Goal: Find contact information: Find contact information

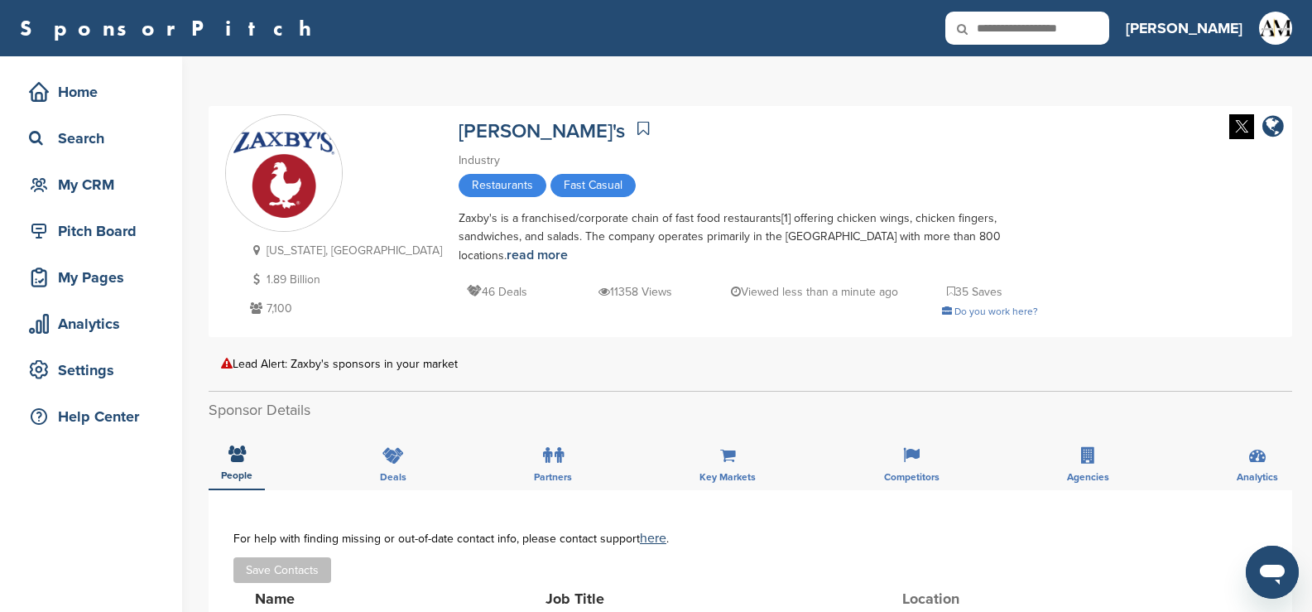
drag, startPoint x: 1125, startPoint y: 33, endPoint x: 1106, endPoint y: 29, distance: 20.3
click at [1109, 32] on input "text" at bounding box center [1027, 28] width 164 height 33
type input "*******"
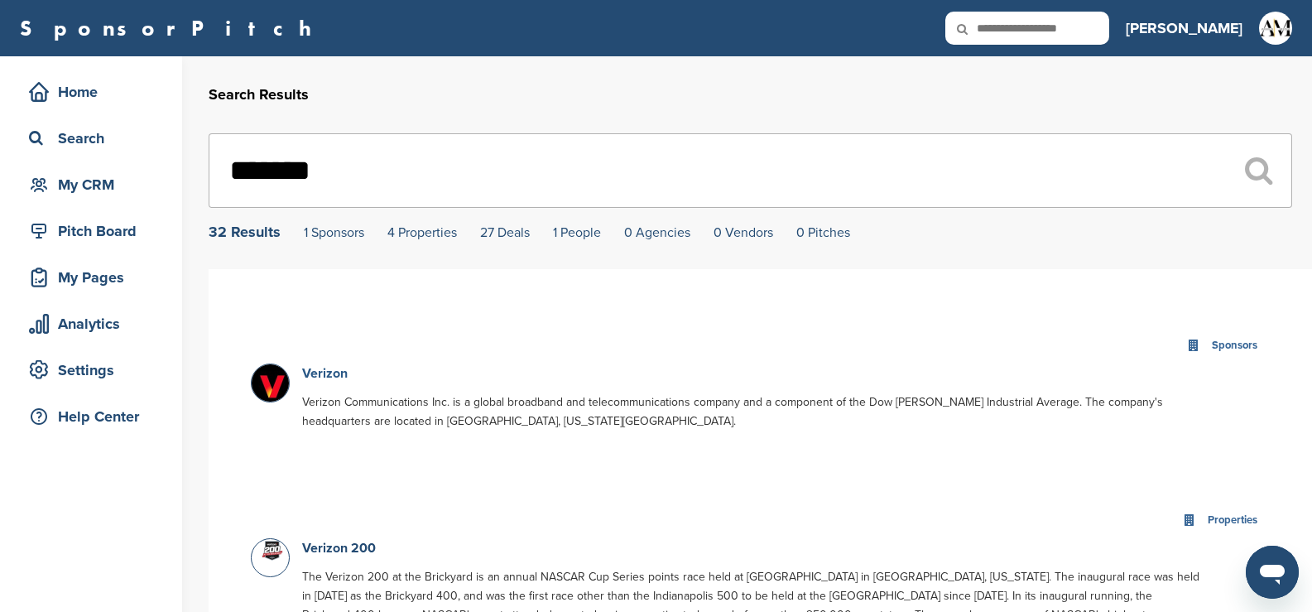
click at [324, 368] on link "Verizon" at bounding box center [325, 373] width 46 height 17
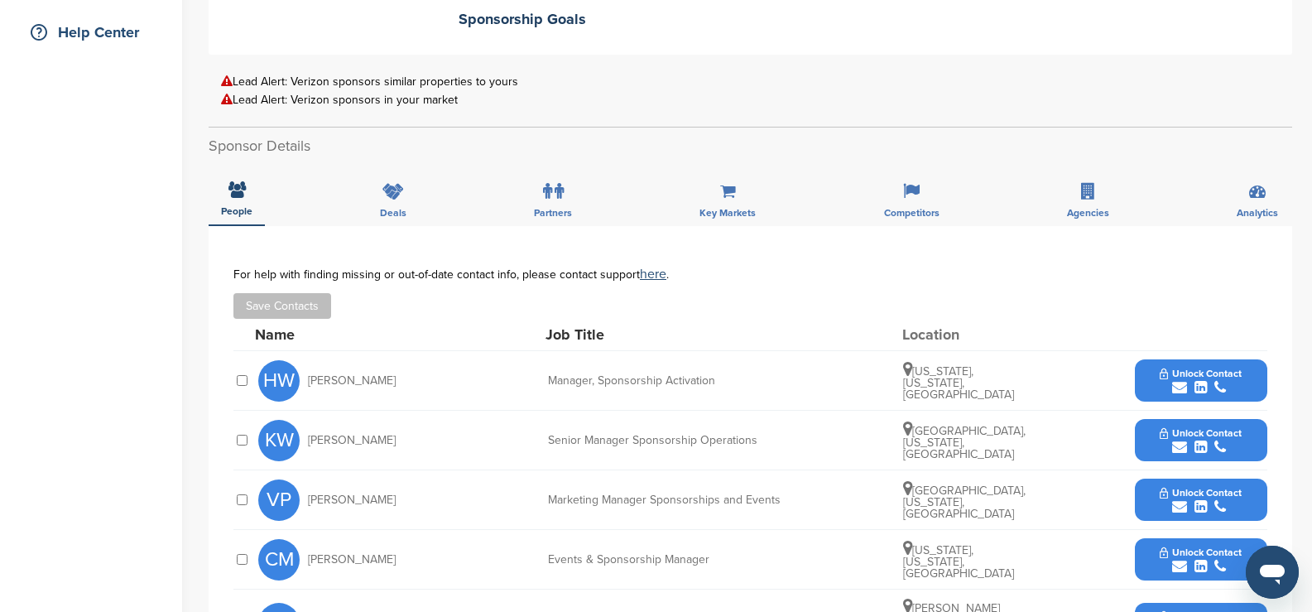
scroll to position [386, 0]
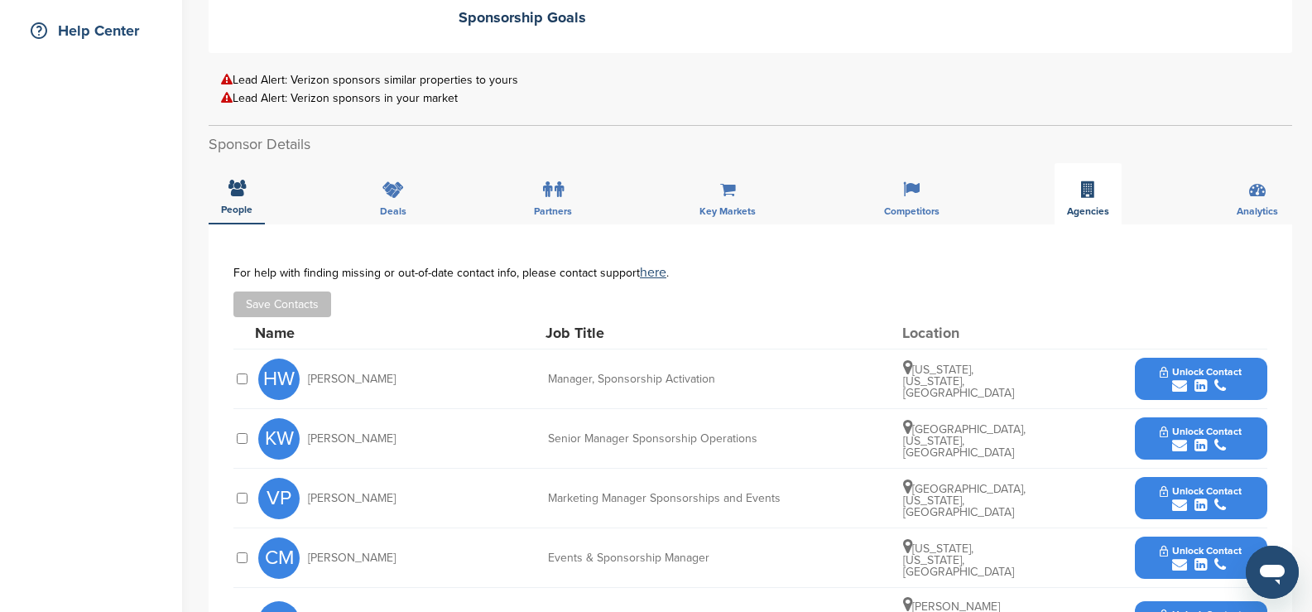
click at [1090, 200] on div "Agencies" at bounding box center [1087, 193] width 67 height 61
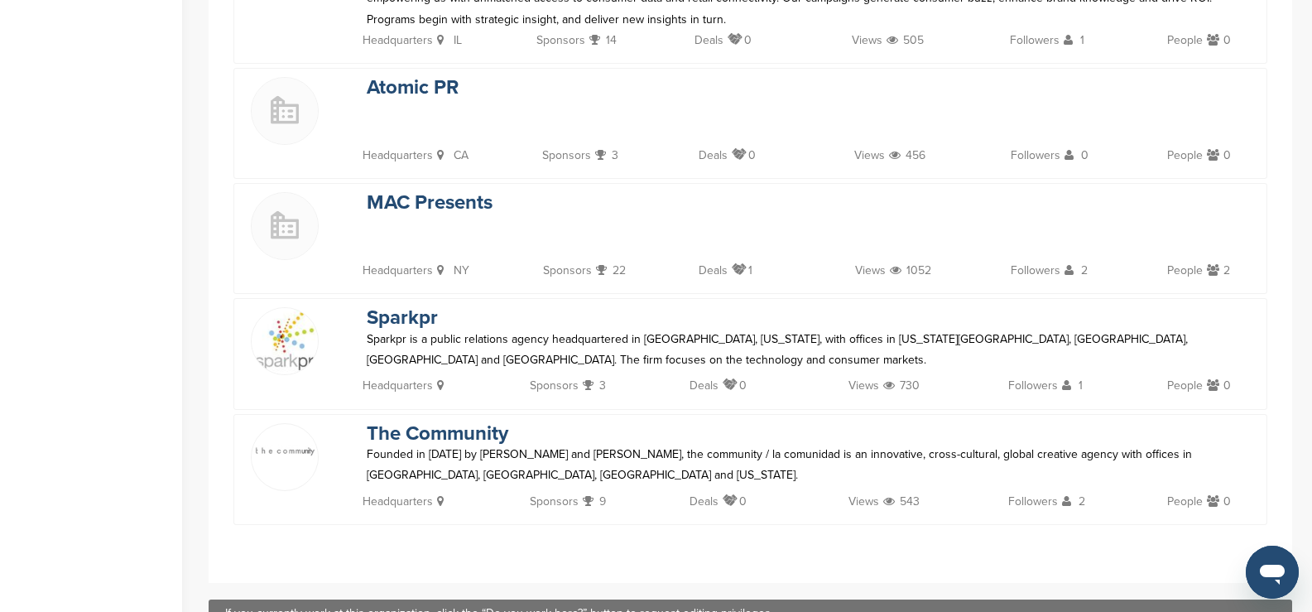
scroll to position [2647, 0]
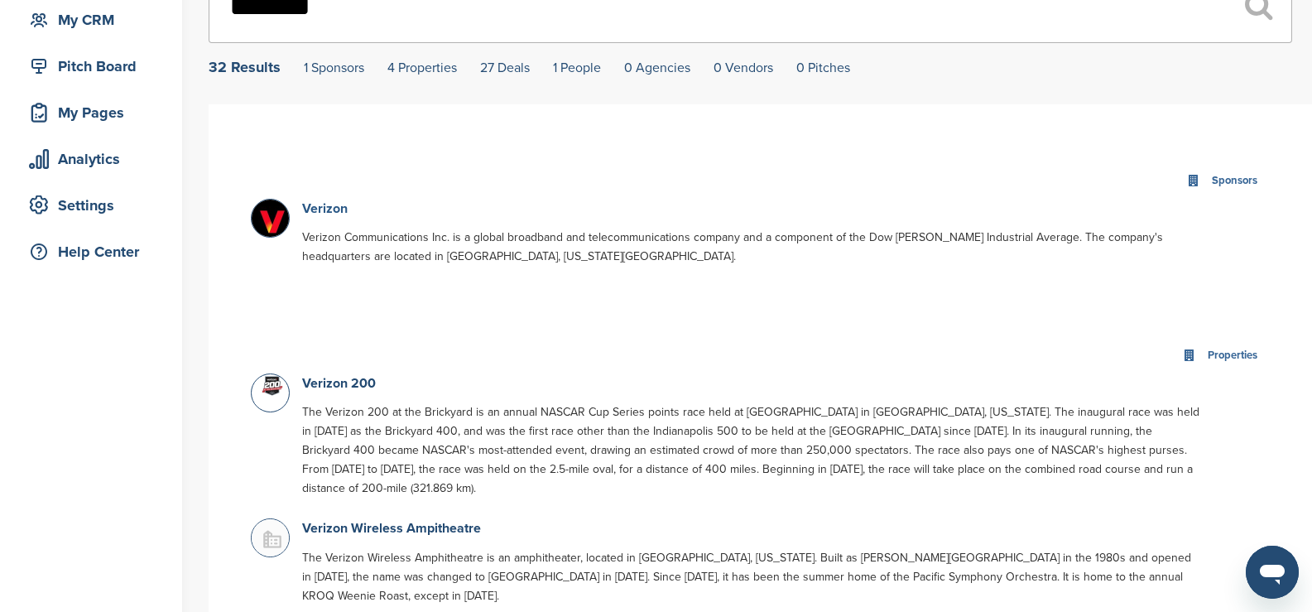
scroll to position [165, 0]
click at [323, 204] on link "Verizon" at bounding box center [325, 207] width 46 height 17
click at [326, 212] on link "Verizon" at bounding box center [325, 207] width 46 height 17
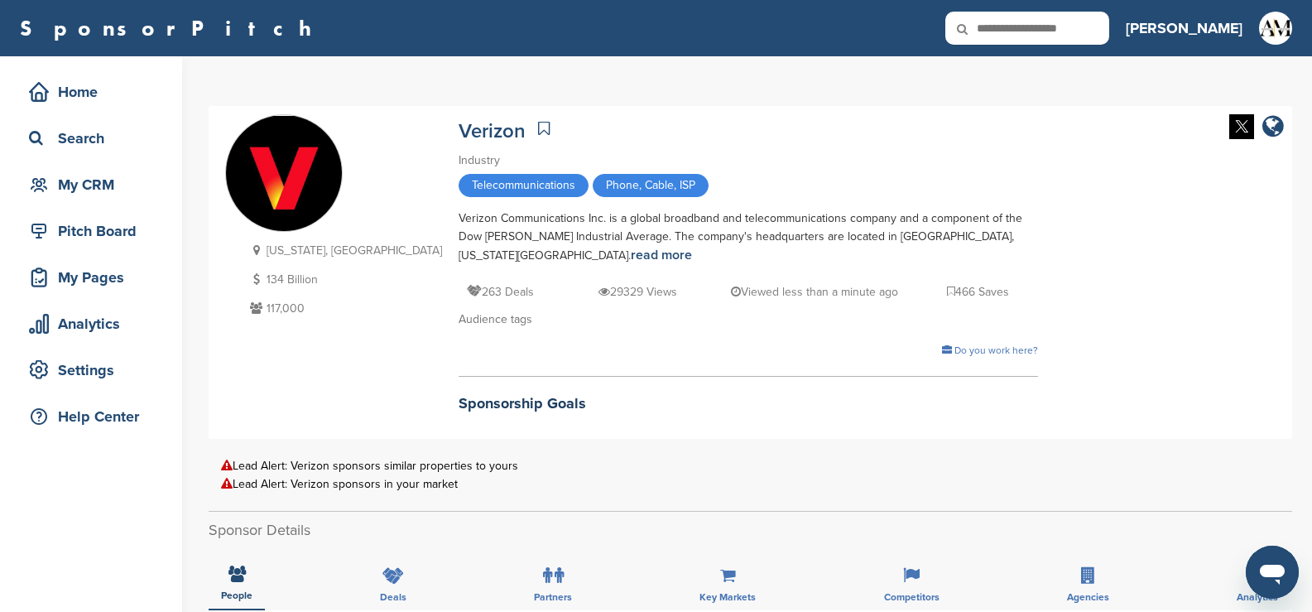
click at [1072, 24] on input "text" at bounding box center [1027, 28] width 164 height 33
type input "********"
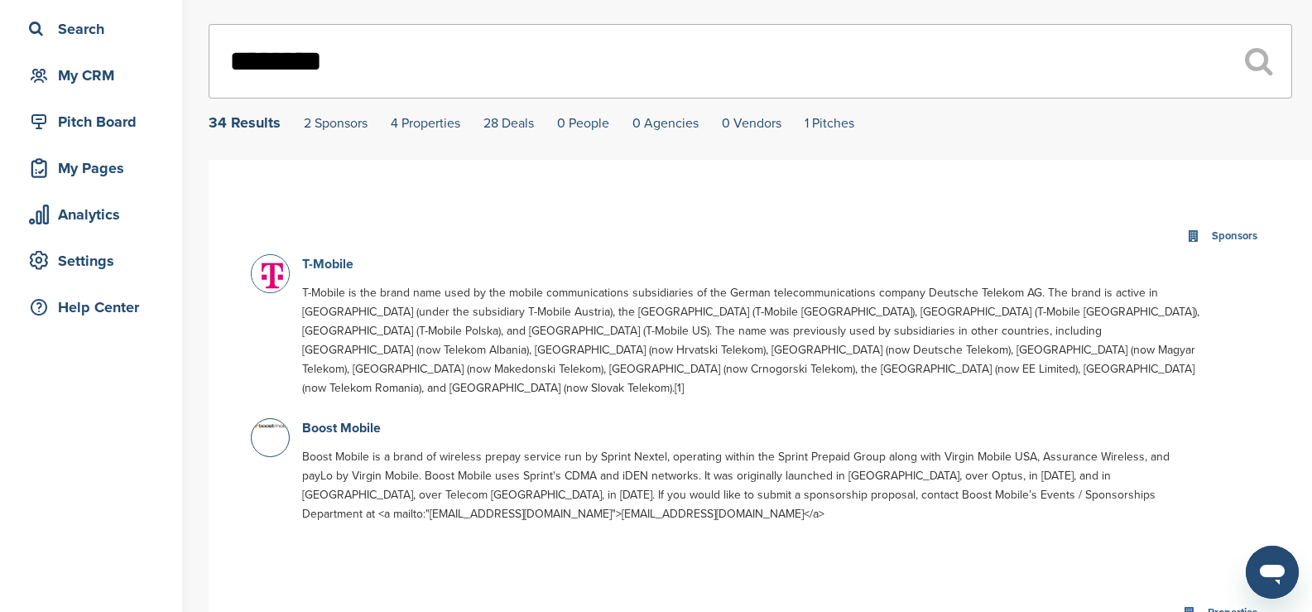
scroll to position [110, 0]
click at [329, 267] on link "T-Mobile" at bounding box center [327, 263] width 51 height 17
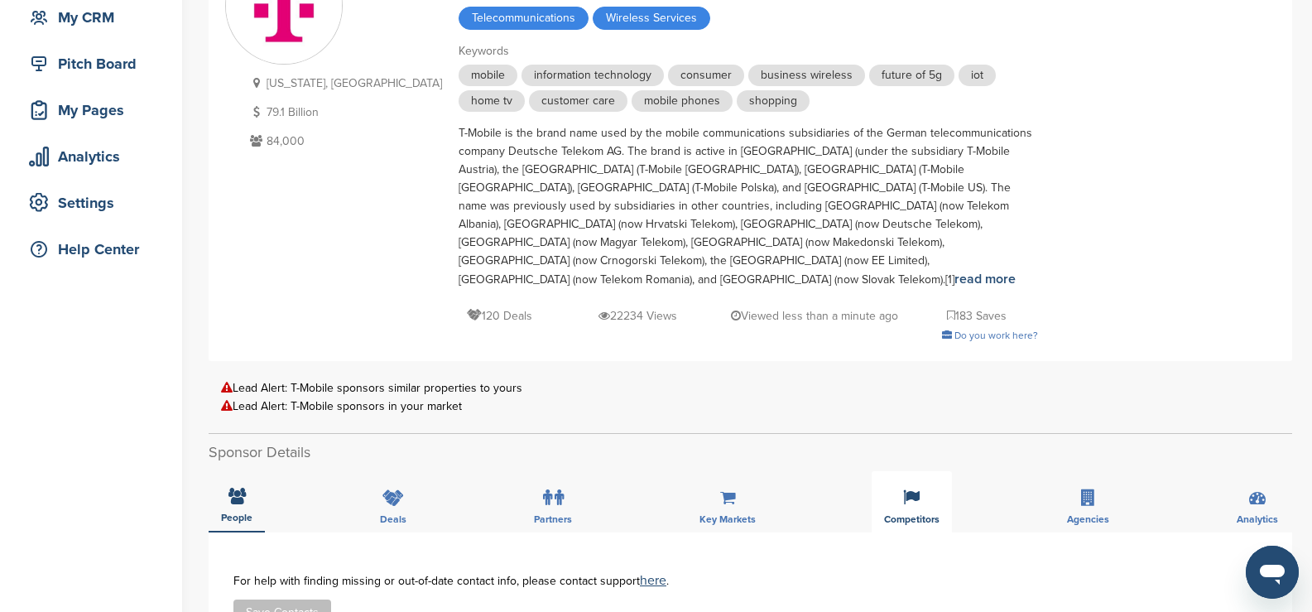
scroll to position [166, 0]
click at [1091, 490] on icon at bounding box center [1088, 498] width 14 height 17
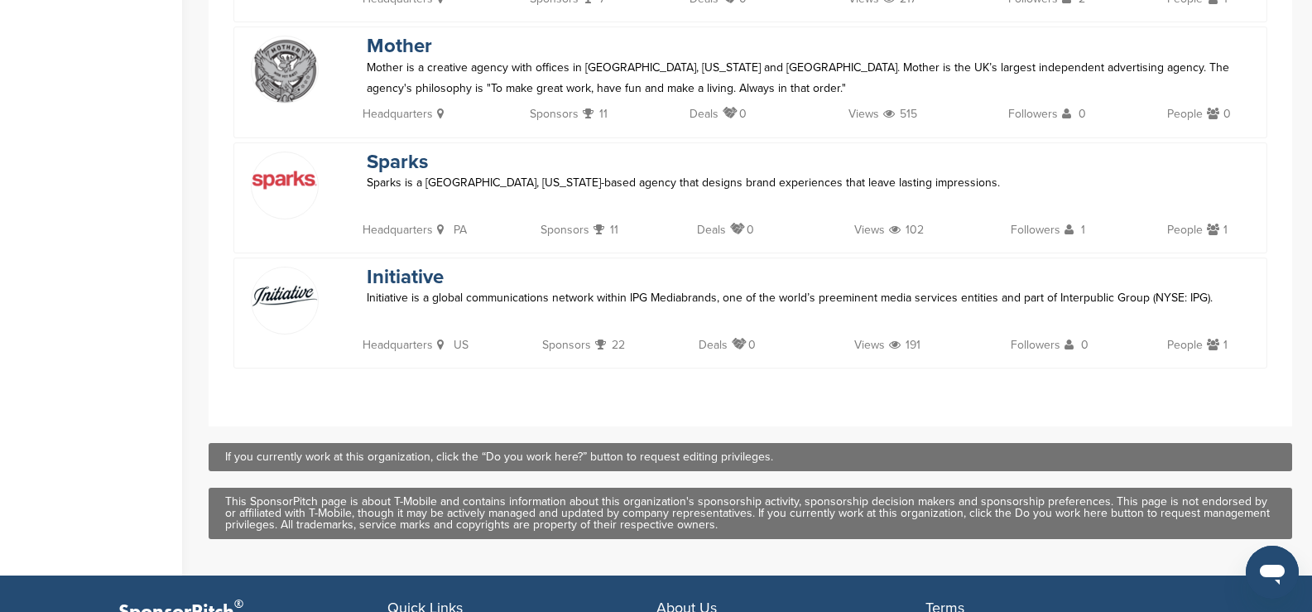
scroll to position [1876, 0]
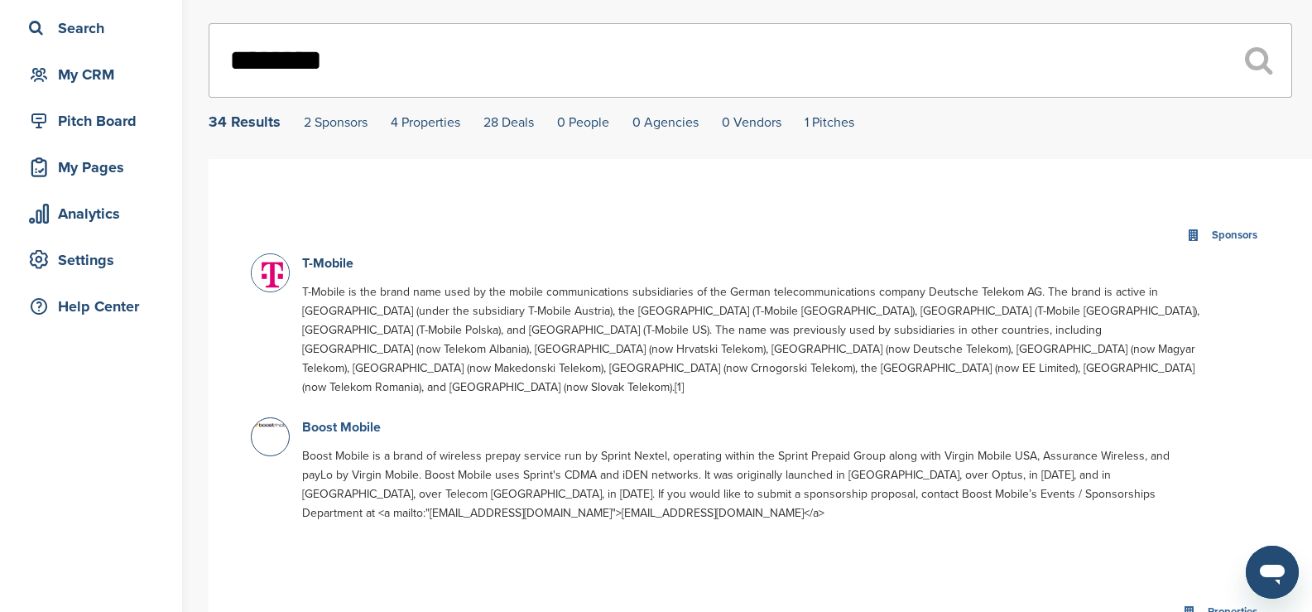
click at [343, 419] on link "Boost Mobile" at bounding box center [341, 427] width 79 height 17
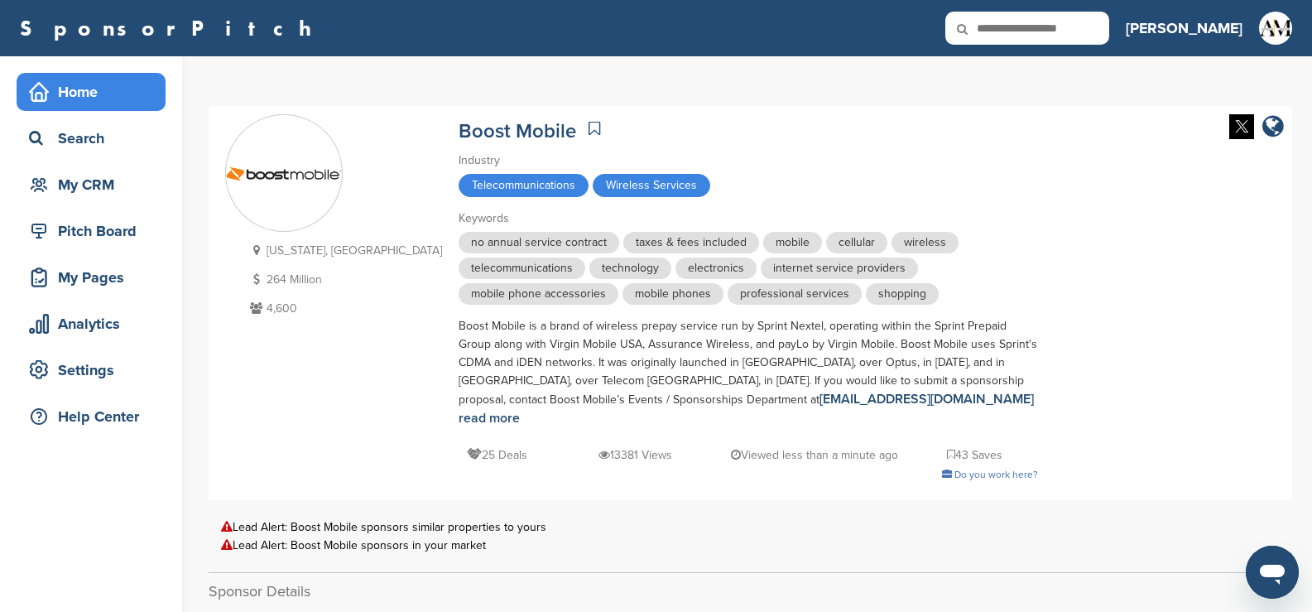
click at [79, 90] on div "Home" at bounding box center [95, 92] width 141 height 30
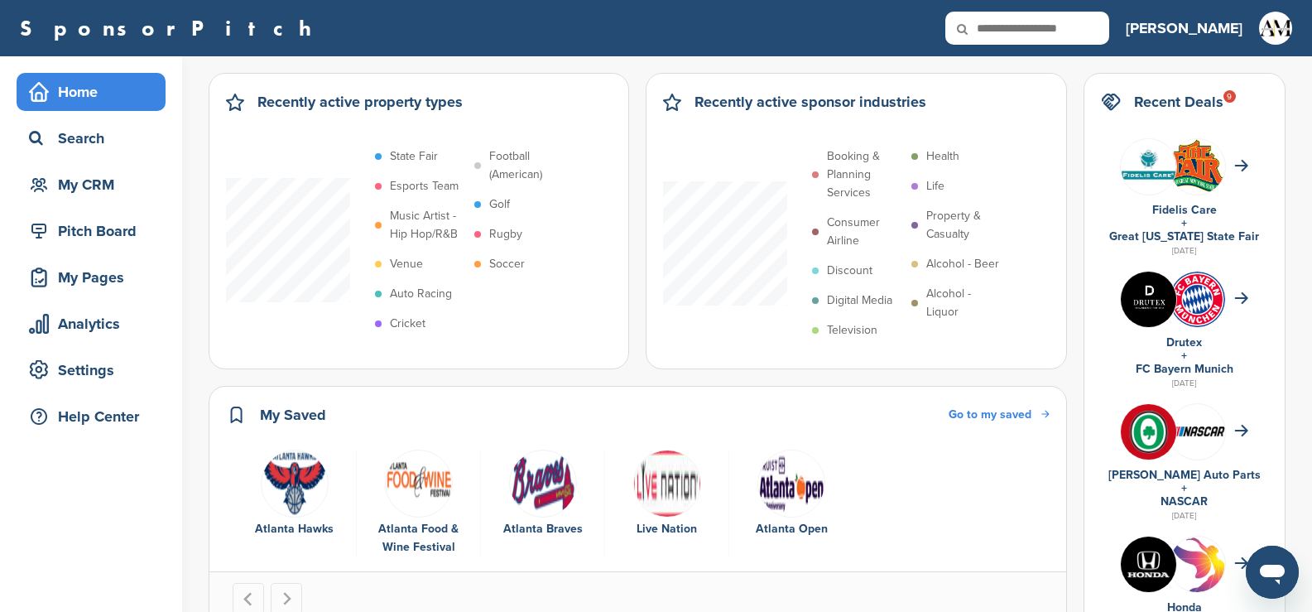
click at [1001, 31] on icon at bounding box center [973, 29] width 56 height 35
drag, startPoint x: 1096, startPoint y: 24, endPoint x: 1072, endPoint y: 32, distance: 26.2
click at [1096, 24] on input "text" at bounding box center [1027, 28] width 164 height 33
click at [89, 141] on div "Search" at bounding box center [95, 138] width 141 height 30
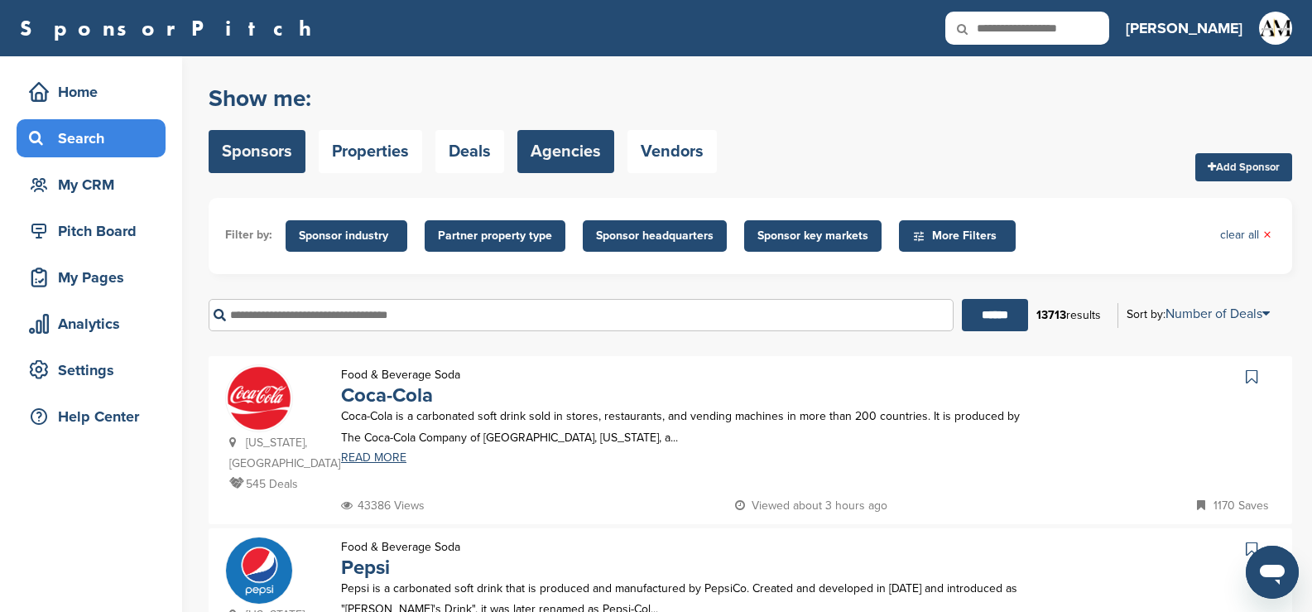
click at [564, 152] on link "Agencies" at bounding box center [565, 151] width 97 height 43
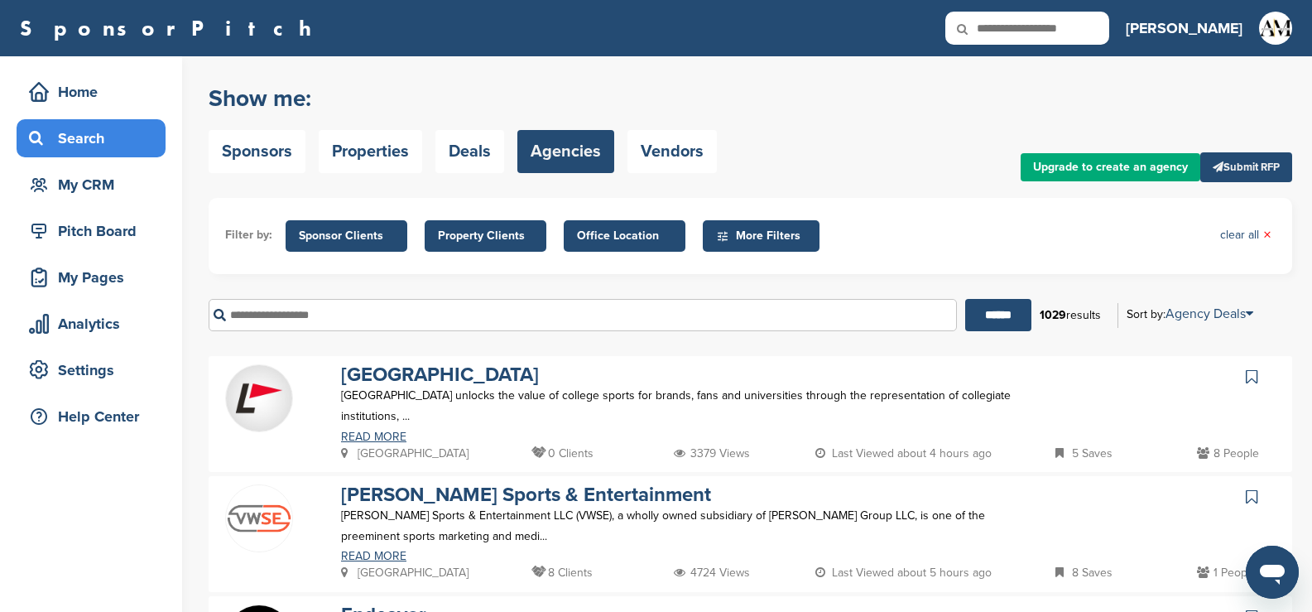
click at [634, 234] on span "Office Location" at bounding box center [624, 236] width 95 height 18
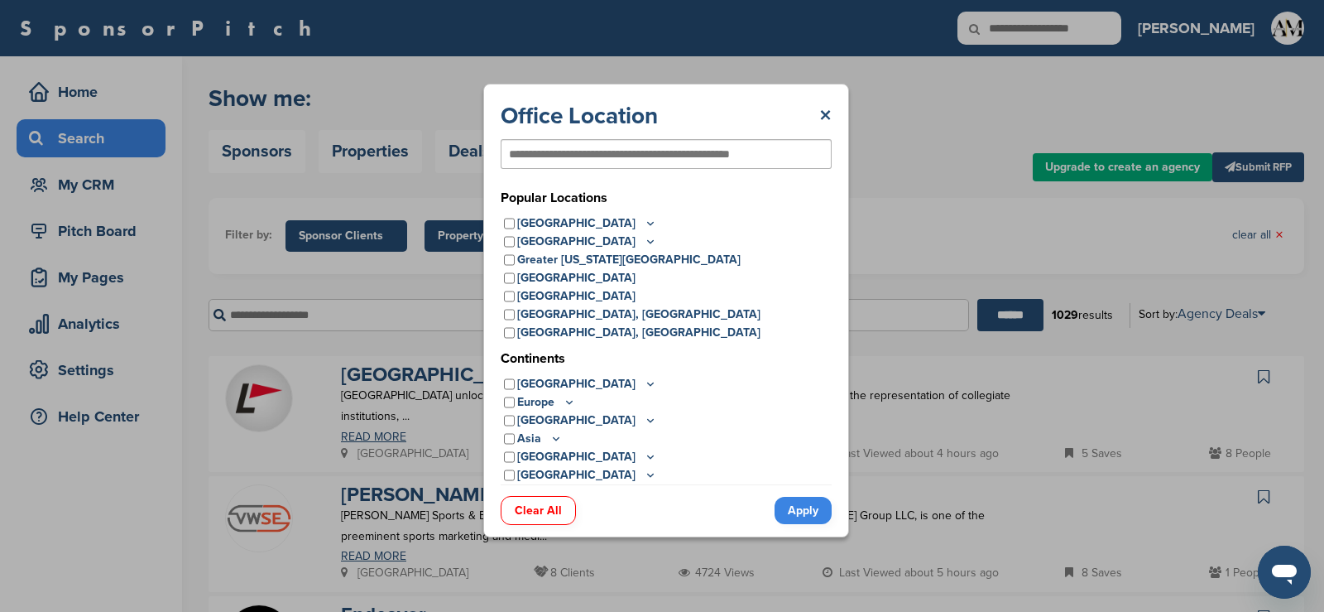
click at [644, 228] on icon at bounding box center [650, 223] width 13 height 14
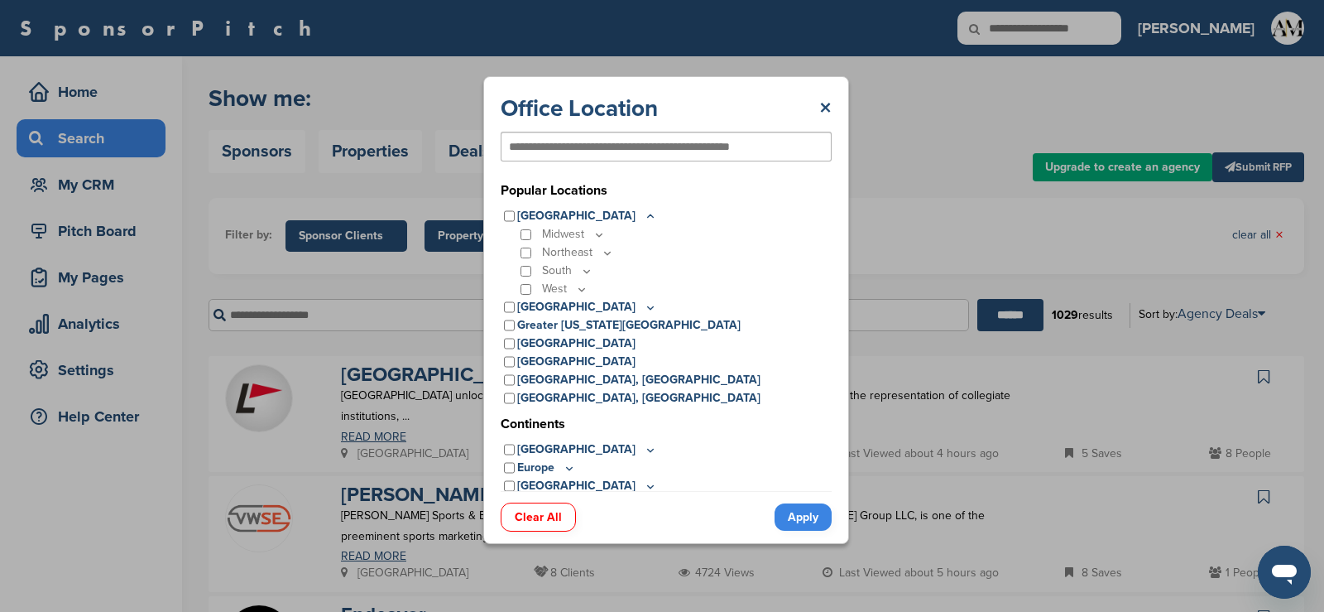
click at [586, 271] on icon at bounding box center [586, 271] width 13 height 14
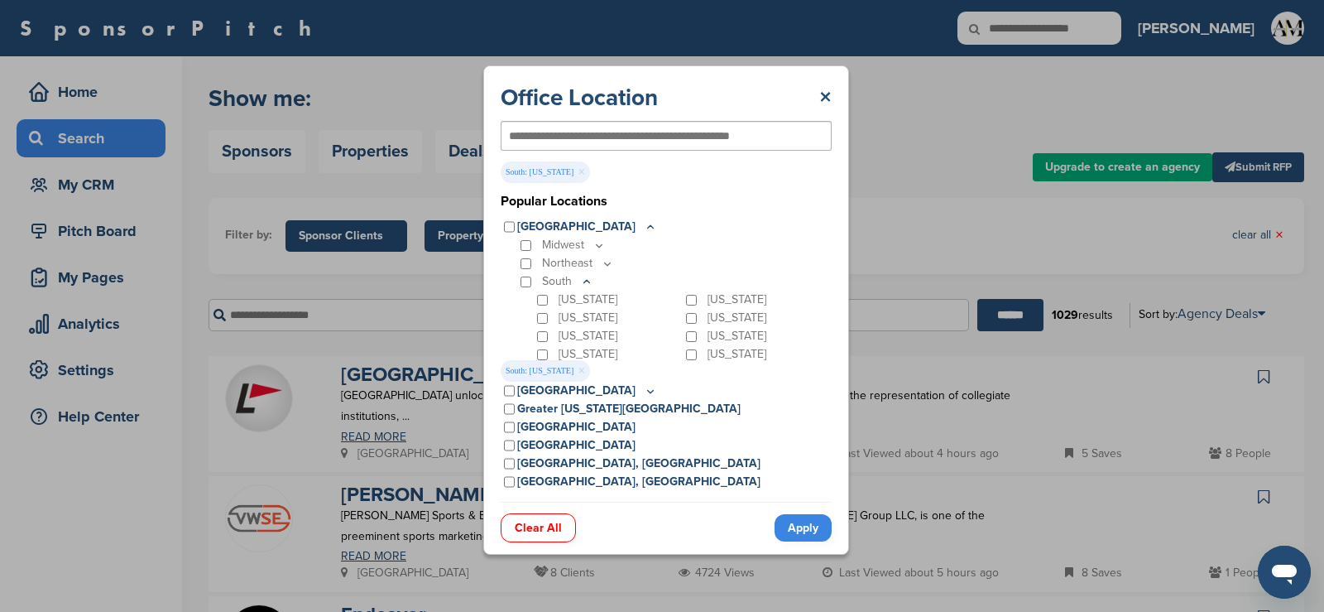
click at [806, 519] on link "Apply" at bounding box center [803, 527] width 57 height 27
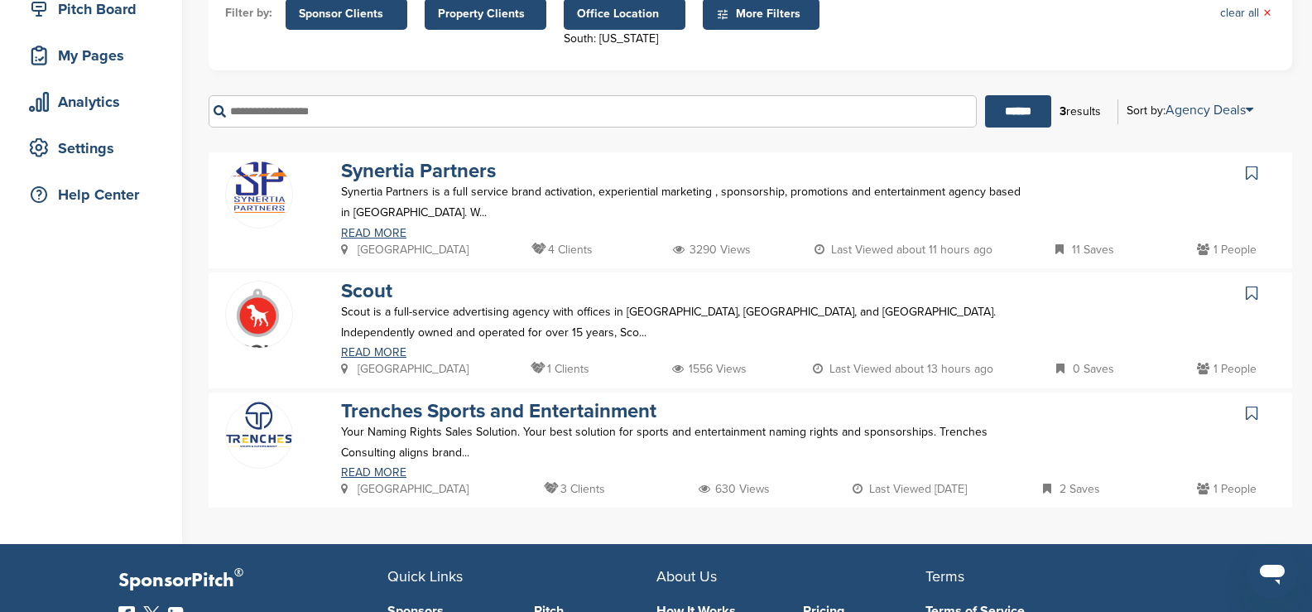
scroll to position [221, 0]
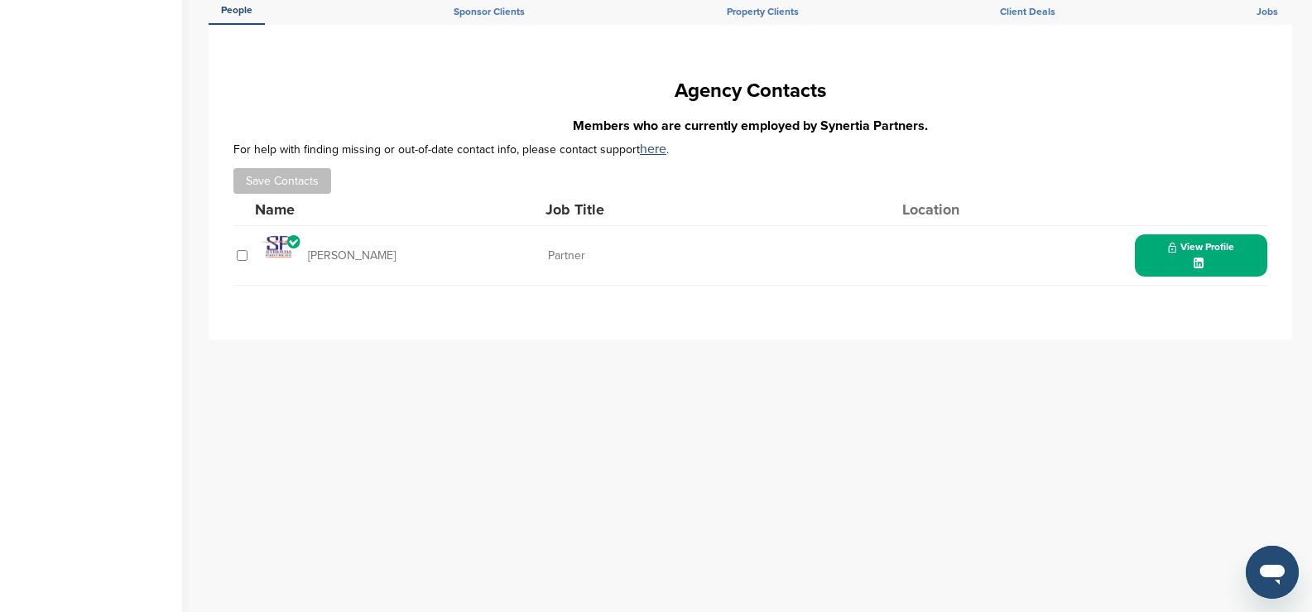
scroll to position [772, 0]
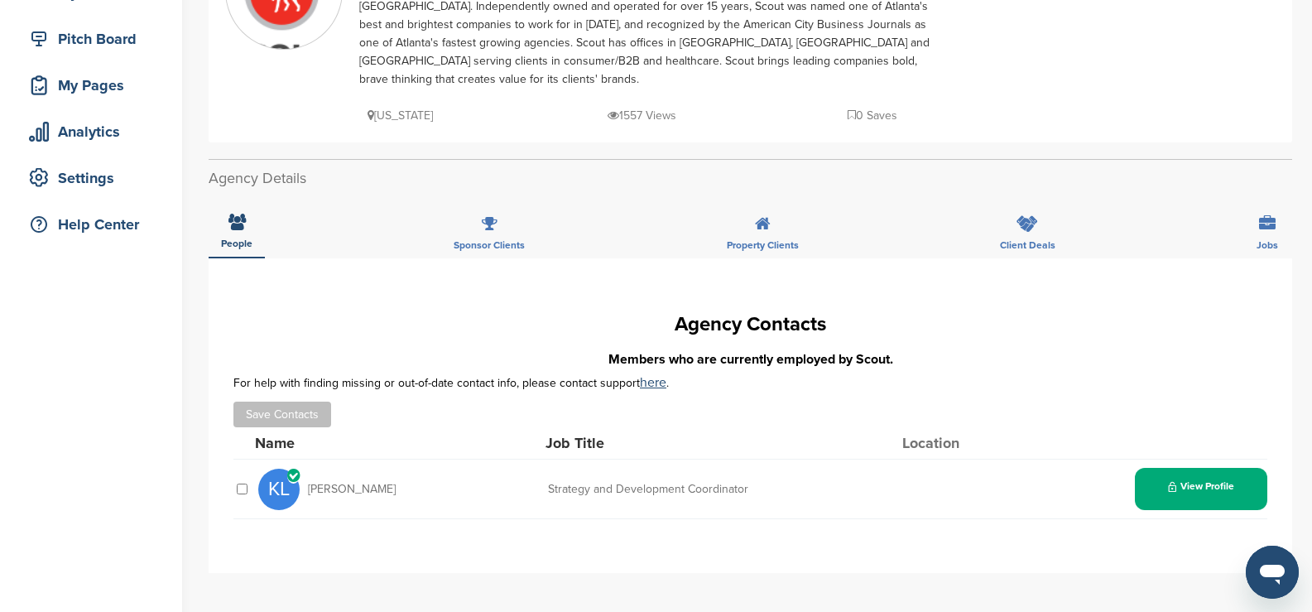
scroll to position [193, 0]
click at [1198, 480] on span "View Profile" at bounding box center [1201, 486] width 66 height 12
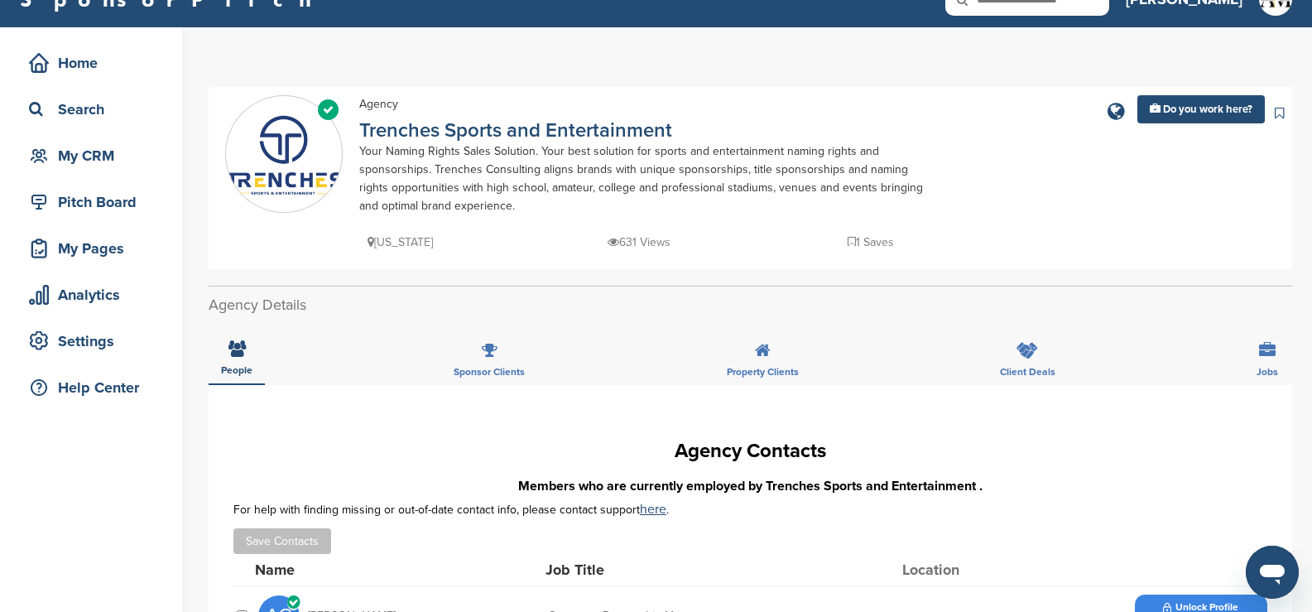
scroll to position [28, 0]
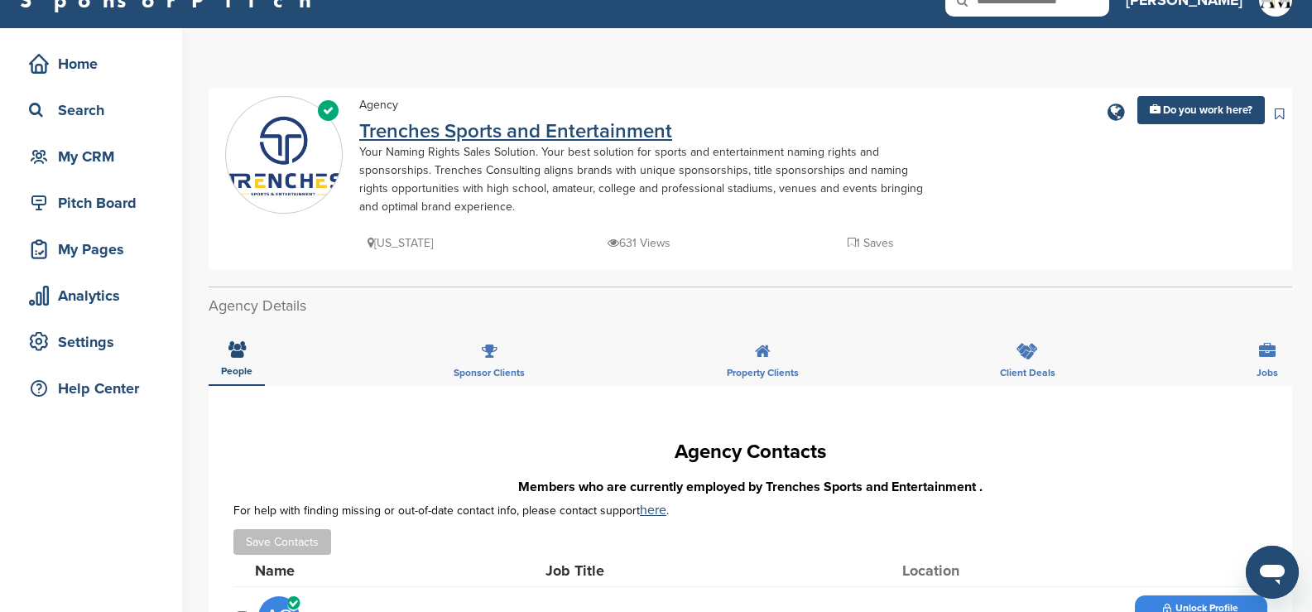
click at [361, 127] on link "Trenches Sports and Entertainment" at bounding box center [515, 131] width 313 height 24
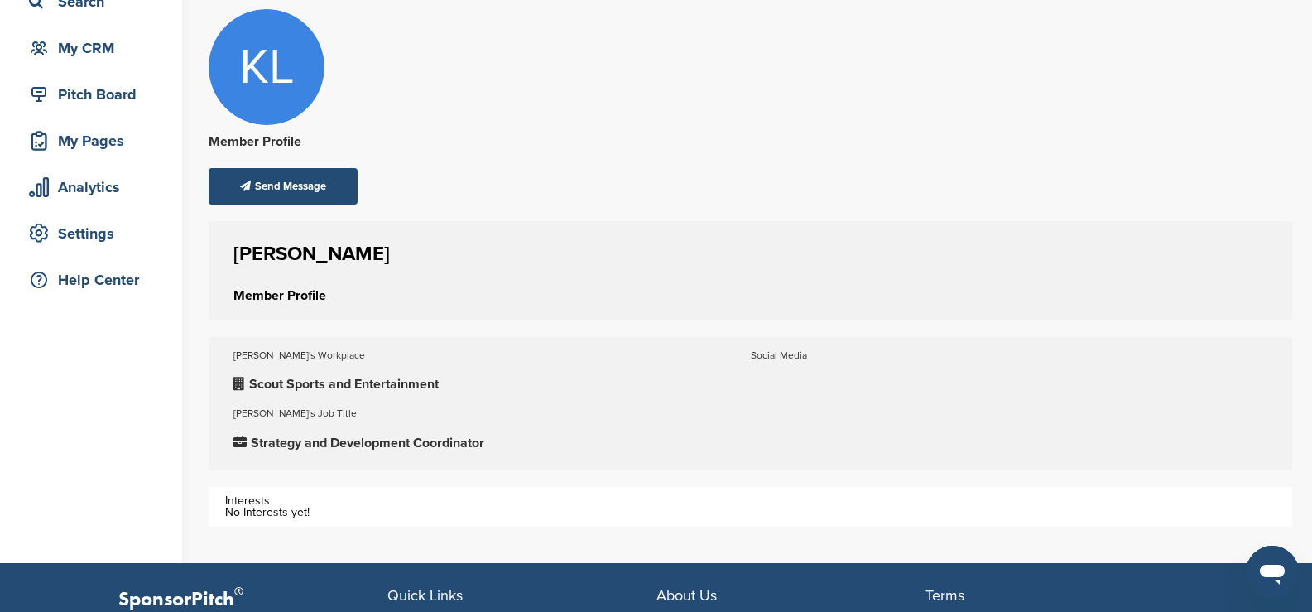
scroll to position [137, 0]
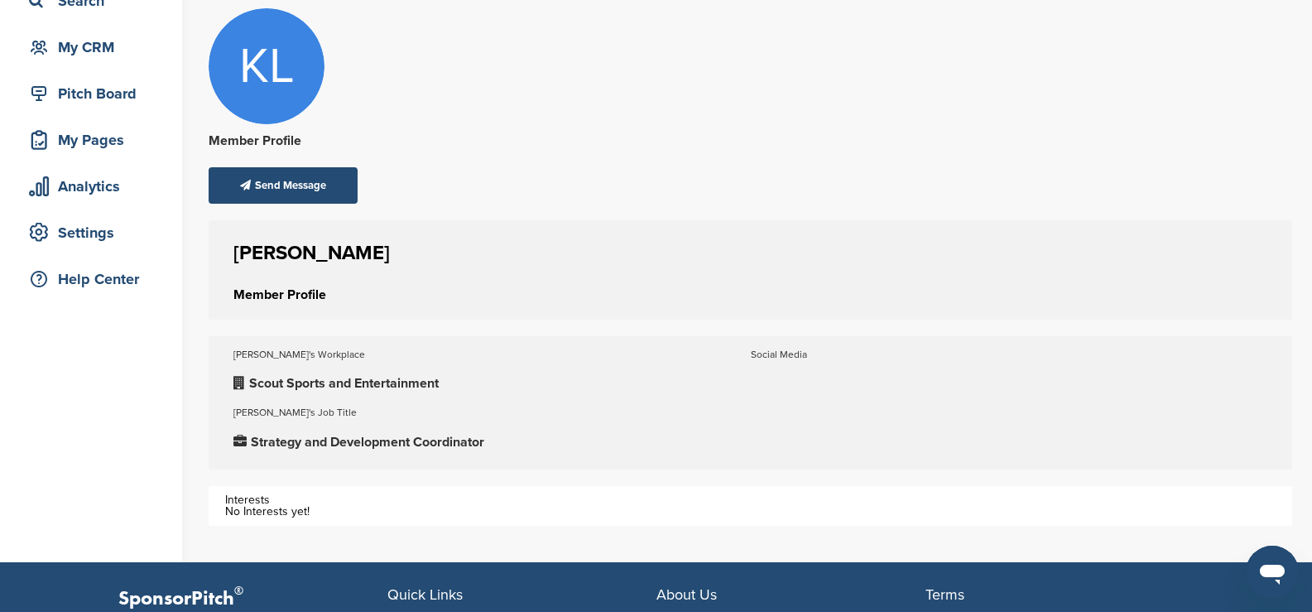
drag, startPoint x: 227, startPoint y: 248, endPoint x: 484, endPoint y: 382, distance: 290.2
click at [484, 382] on div "[PERSON_NAME] Member Profile [PERSON_NAME]'s Workplace Scout Sports and Enterta…" at bounding box center [750, 372] width 1083 height 305
copy div "[PERSON_NAME] Member Profile [PERSON_NAME]'s Workplace Scout Sports and Enterta…"
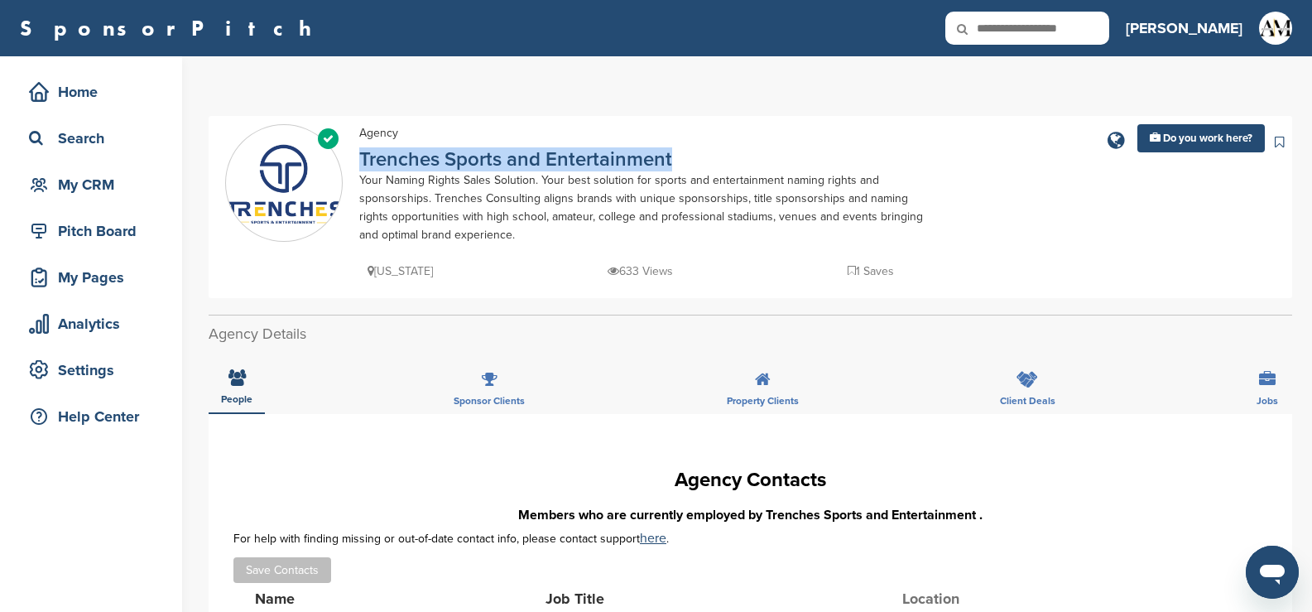
drag, startPoint x: 696, startPoint y: 157, endPoint x: 353, endPoint y: 157, distance: 342.6
click at [353, 157] on div "Managed Page Agency Trenches Sports and Entertainment Your Naming Rights Sales …" at bounding box center [750, 206] width 1050 height 165
copy link "Trenches Sports and Entertainment"
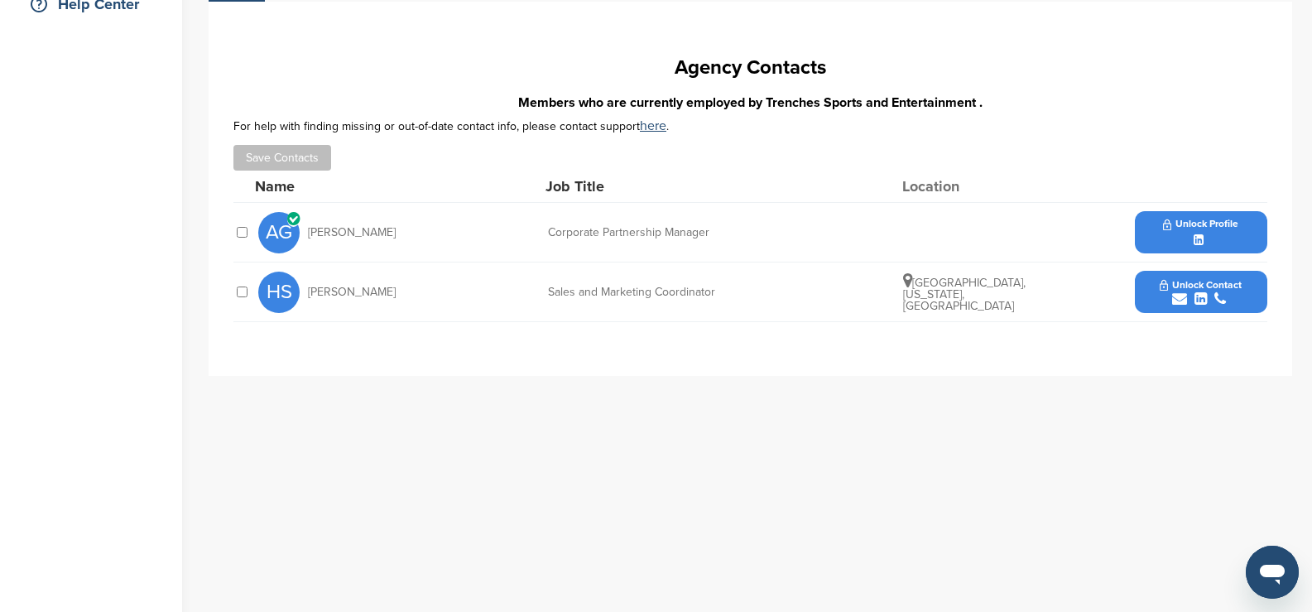
scroll to position [414, 0]
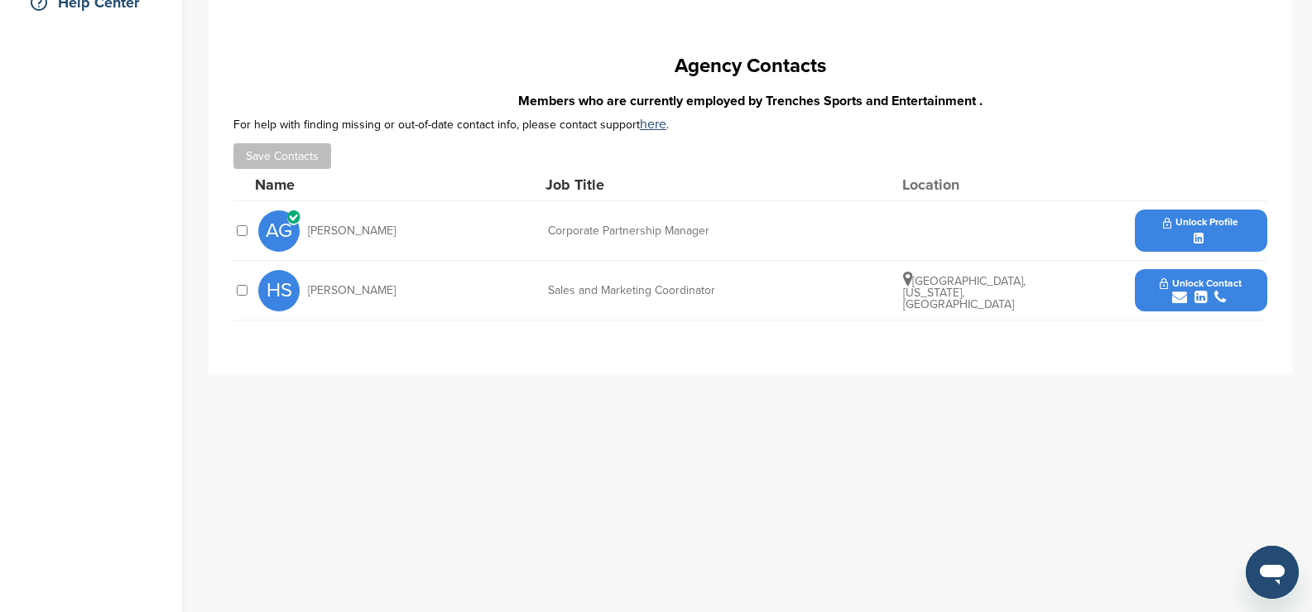
click at [1199, 236] on icon at bounding box center [1198, 239] width 10 height 12
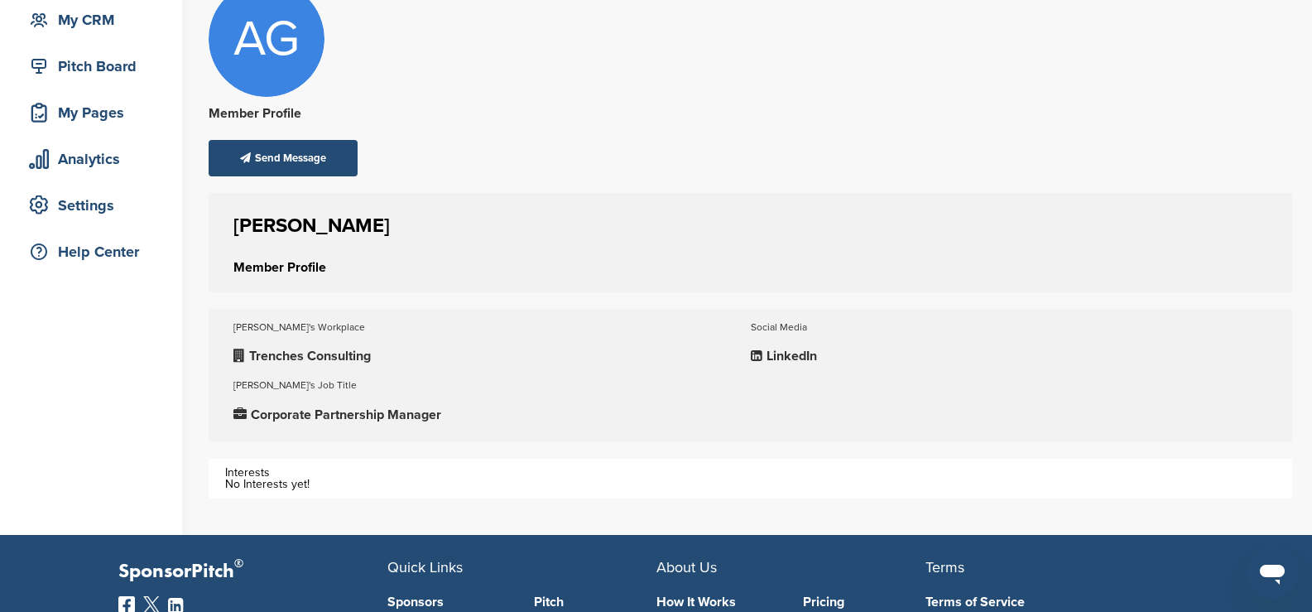
scroll to position [165, 0]
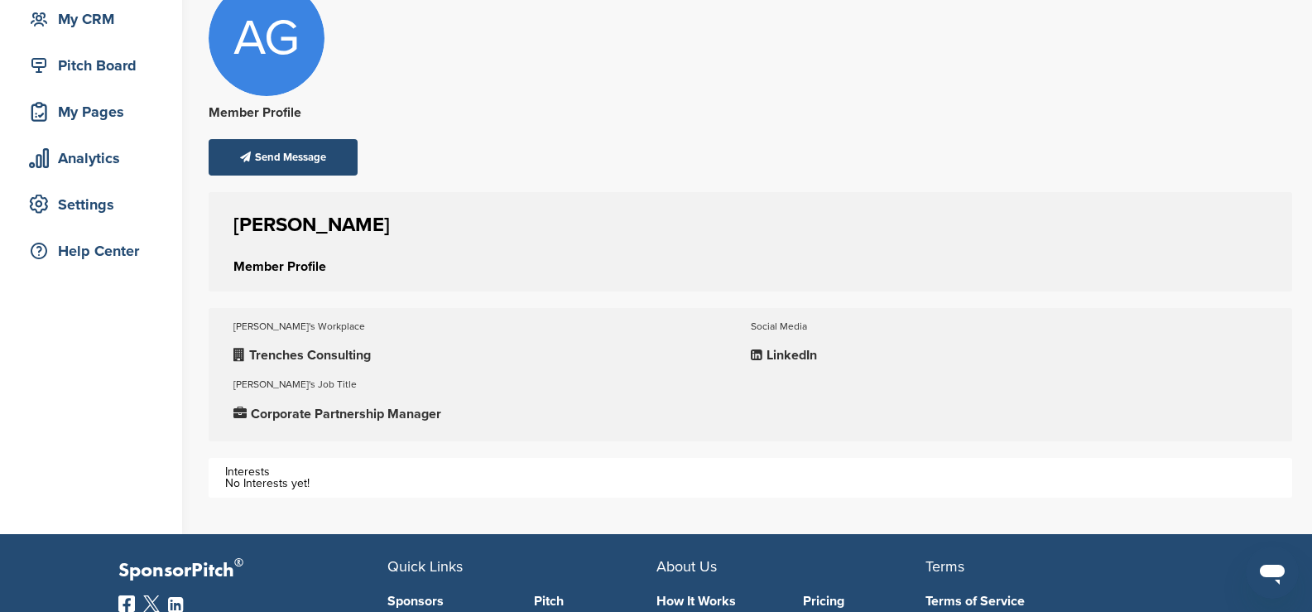
drag, startPoint x: 229, startPoint y: 216, endPoint x: 481, endPoint y: 416, distance: 321.5
click at [481, 416] on div "[PERSON_NAME] Member Profile [PERSON_NAME]'s Workplace Trenches Consulting [PER…" at bounding box center [750, 344] width 1083 height 305
copy div "[PERSON_NAME] Member Profile [PERSON_NAME]'s Workplace Trenches Consulting [PER…"
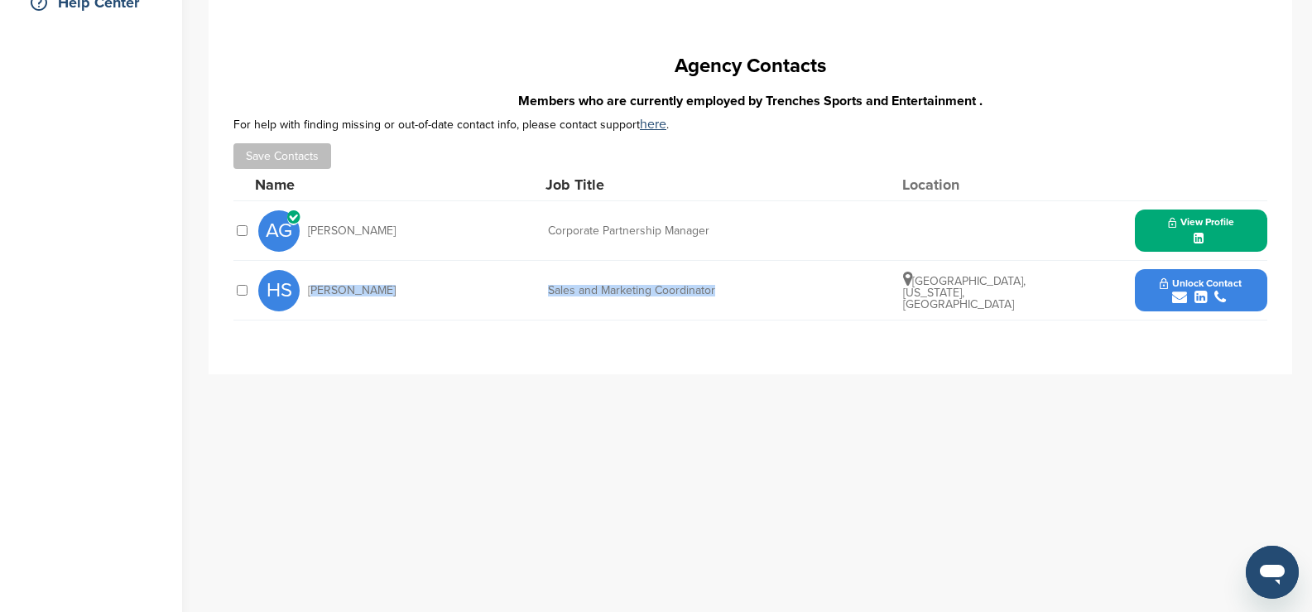
drag, startPoint x: 305, startPoint y: 286, endPoint x: 739, endPoint y: 295, distance: 433.7
click at [739, 295] on div "HS [PERSON_NAME] Sales and Marketing Coordinator [GEOGRAPHIC_DATA], [US_STATE],…" at bounding box center [762, 290] width 1009 height 59
copy div "[PERSON_NAME] Sales and Marketing Coordinator"
click at [1196, 299] on icon "submit" at bounding box center [1200, 297] width 12 height 15
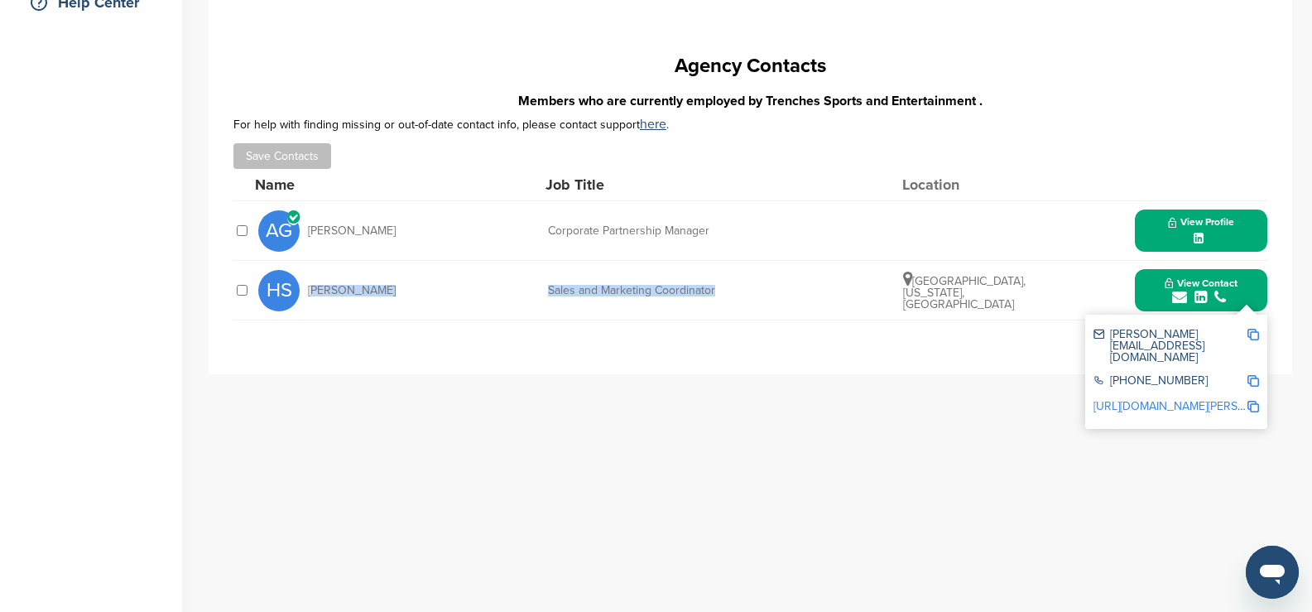
drag, startPoint x: 1230, startPoint y: 354, endPoint x: 1180, endPoint y: 361, distance: 50.1
click at [1180, 375] on div "[PHONE_NUMBER]" at bounding box center [1169, 382] width 153 height 14
drag, startPoint x: 1260, startPoint y: 359, endPoint x: 1250, endPoint y: 361, distance: 10.1
click at [1251, 361] on div "[PERSON_NAME][EMAIL_ADDRESS][DOMAIN_NAME] [PHONE_NUMBER] [URL][DOMAIN_NAME][PER…" at bounding box center [1176, 371] width 182 height 114
click at [1250, 375] on img at bounding box center [1253, 381] width 12 height 12
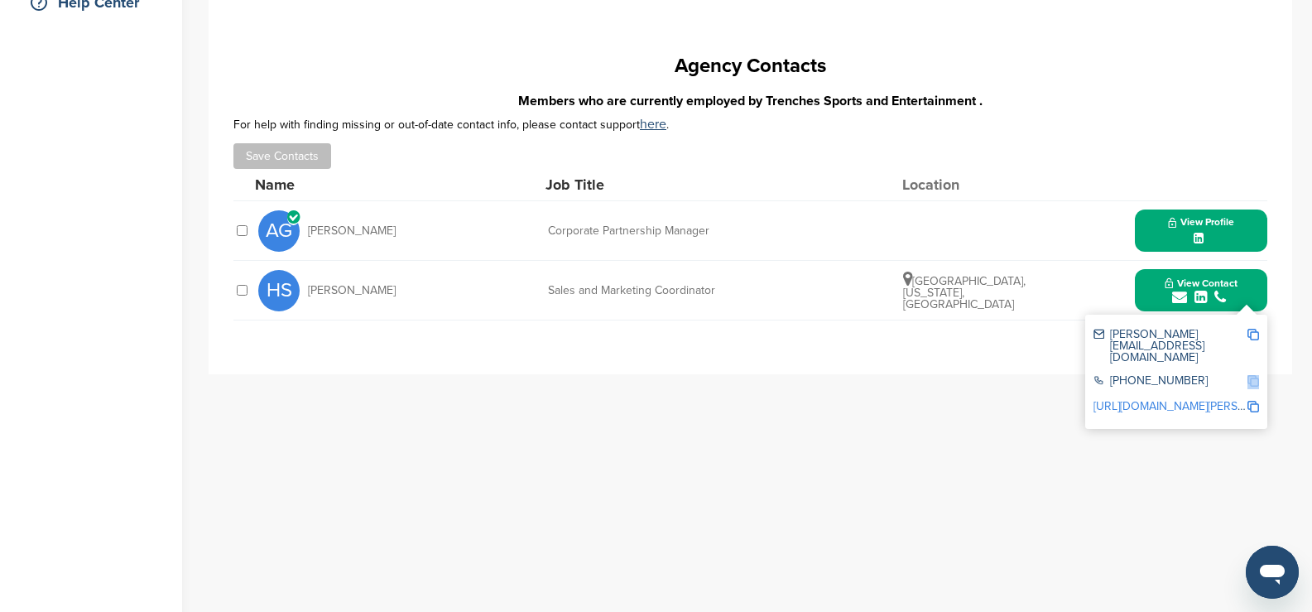
copy div
click at [1250, 332] on img at bounding box center [1253, 335] width 12 height 12
